Goal: Information Seeking & Learning: Learn about a topic

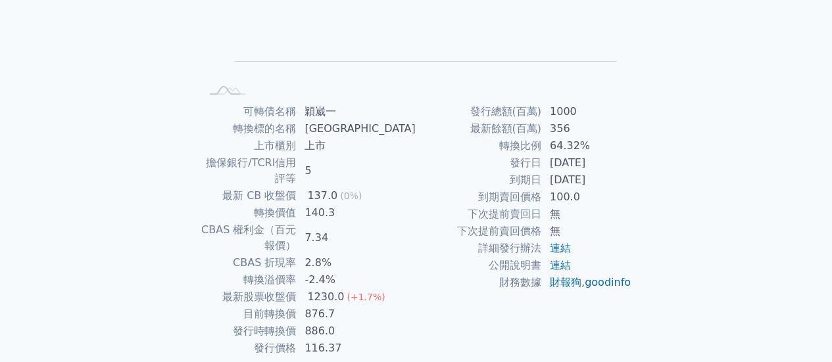
scroll to position [246, 0]
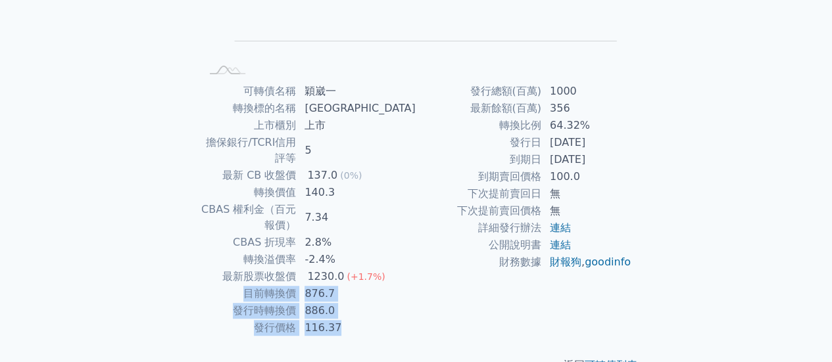
drag, startPoint x: 267, startPoint y: 259, endPoint x: 661, endPoint y: 235, distance: 395.2
click at [661, 235] on div "可轉債列表 › 65151 穎崴一 65151 穎崴一 可轉債詳細資訊 Zoom Out L L Chart created using amCharts l…" at bounding box center [416, 90] width 505 height 609
click at [750, 238] on div "可轉債列表 財務數據 可轉債列表 財務數據 登入／註冊 登入／註冊 可轉債列表 › 65151 穎崴一 65151 穎崴一 可轉債詳細資訊 Zoom Out …" at bounding box center [416, 74] width 832 height 640
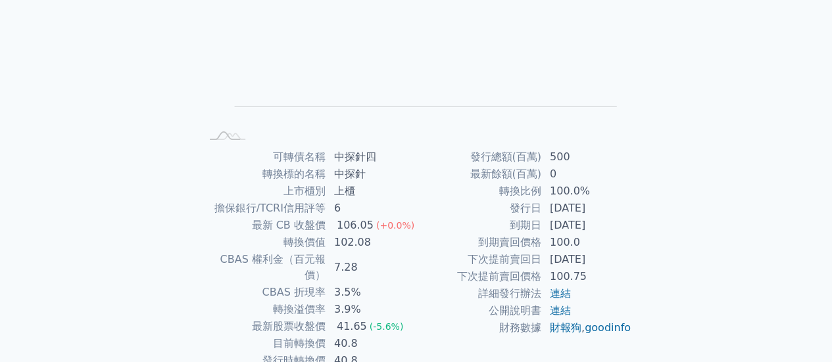
scroll to position [246, 0]
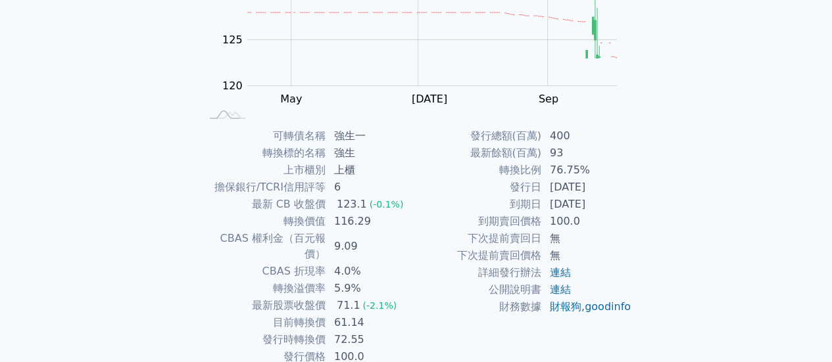
scroll to position [180, 0]
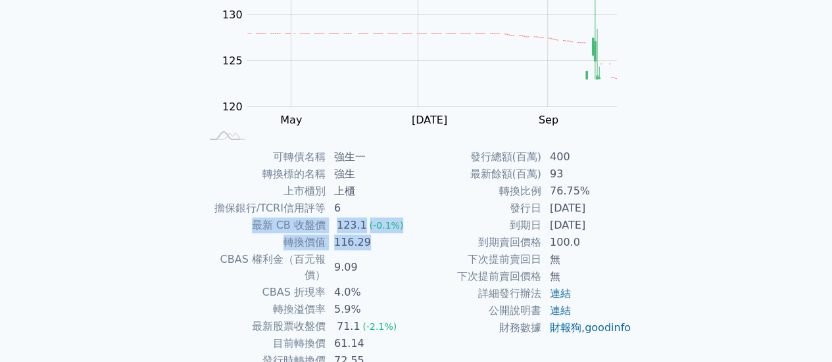
drag, startPoint x: 372, startPoint y: 244, endPoint x: 216, endPoint y: 221, distance: 158.2
click at [216, 221] on tbody "可轉債名稱 [PERSON_NAME]一 轉換標的名稱 [PERSON_NAME] 上市櫃別 上櫃 擔保銀行/TCRI信用評等 6 最新 CB 收盤價 123…" at bounding box center [309, 268] width 216 height 238
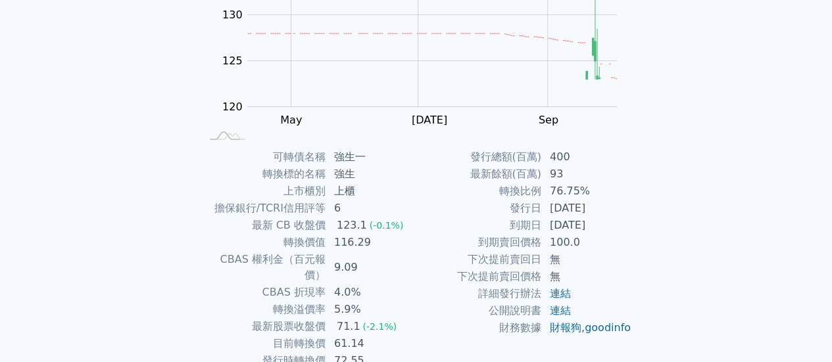
click at [433, 282] on td "下次提前賣回價格" at bounding box center [479, 276] width 126 height 17
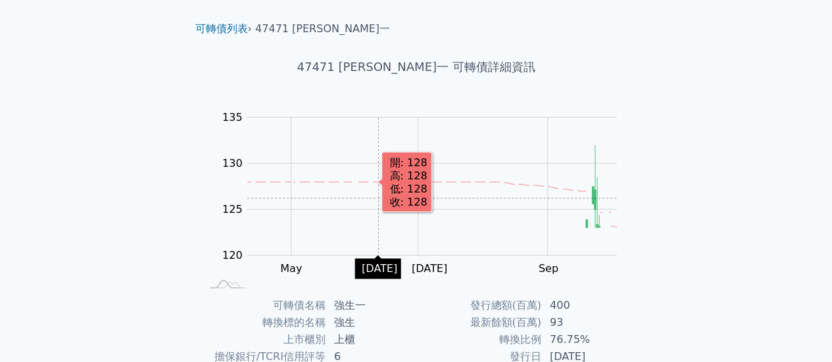
scroll to position [0, 0]
